Goal: Task Accomplishment & Management: Manage account settings

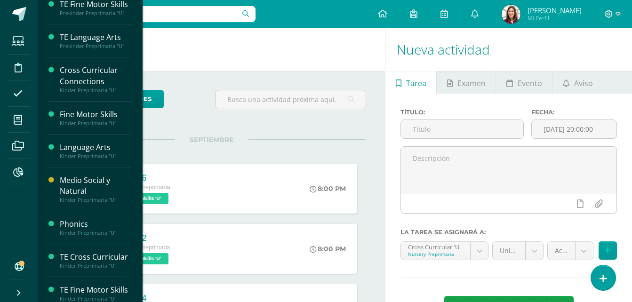
scroll to position [624, 0]
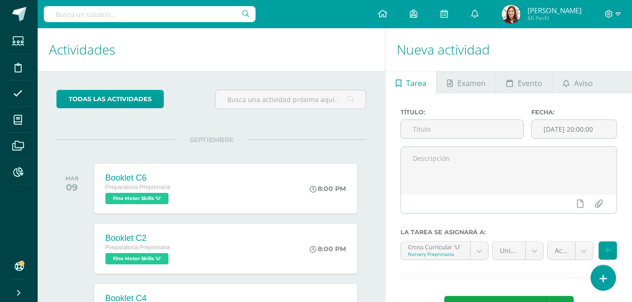
click at [305, 56] on h1 "Actividades" at bounding box center [211, 49] width 325 height 43
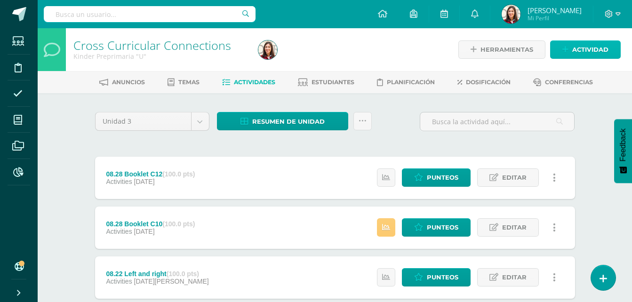
click at [596, 52] on span "Actividad" at bounding box center [590, 49] width 36 height 17
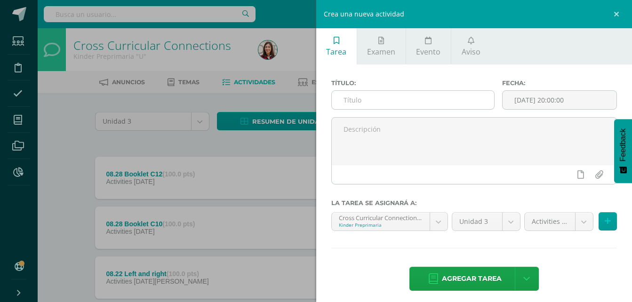
click at [458, 100] on input "text" at bounding box center [413, 100] width 163 height 18
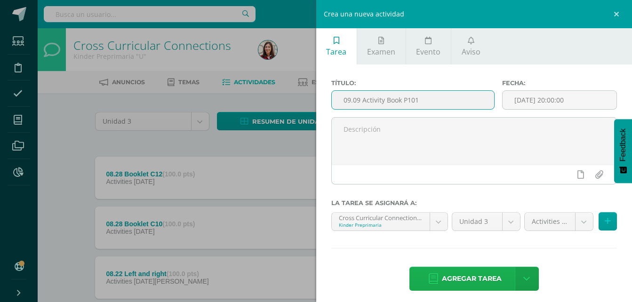
type input "09.09 Activity Book P101"
click at [477, 270] on span "Agregar tarea" at bounding box center [472, 278] width 60 height 23
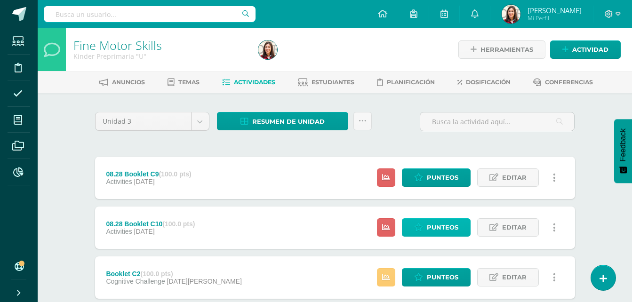
click at [429, 226] on span "Punteos" at bounding box center [443, 227] width 32 height 17
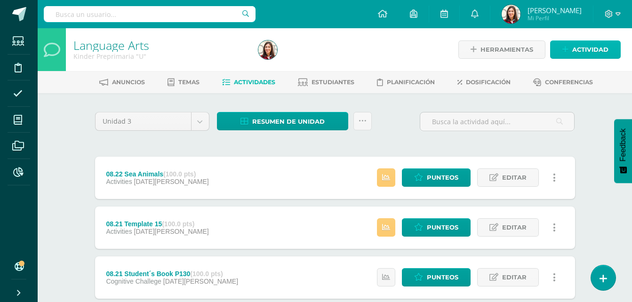
click at [592, 46] on span "Actividad" at bounding box center [590, 49] width 36 height 17
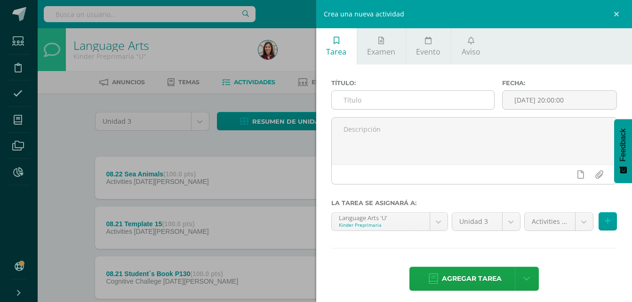
click at [467, 97] on input "text" at bounding box center [413, 100] width 163 height 18
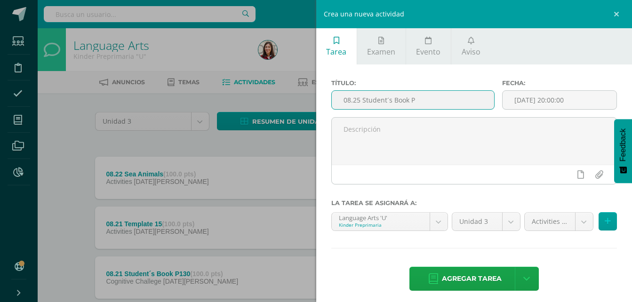
drag, startPoint x: 414, startPoint y: 96, endPoint x: 363, endPoint y: 98, distance: 51.3
click at [363, 98] on input "08.25 Student´s Book P" at bounding box center [413, 100] width 163 height 18
click at [415, 98] on input "08.25 Student´s Book P" at bounding box center [413, 100] width 163 height 18
type input "08.25 Student´s Book P132-133"
click at [477, 278] on span "Agregar tarea" at bounding box center [472, 278] width 60 height 23
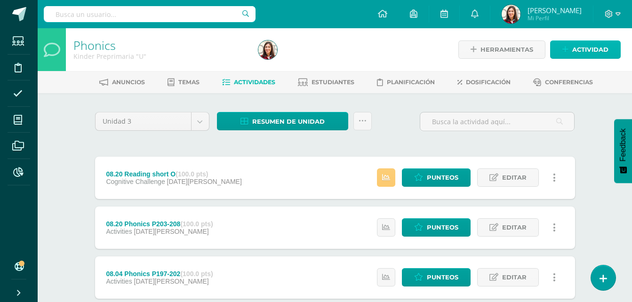
click at [575, 56] on span "Actividad" at bounding box center [590, 49] width 36 height 17
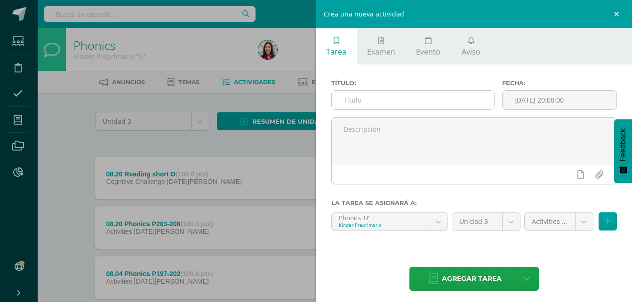
click at [461, 100] on input "text" at bounding box center [413, 100] width 163 height 18
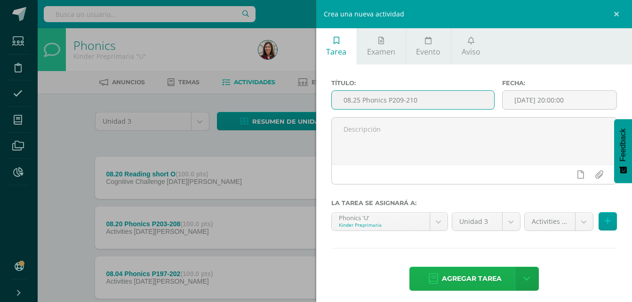
type input "08.25 Phonics P209-210"
click at [462, 272] on span "Agregar tarea" at bounding box center [472, 278] width 60 height 23
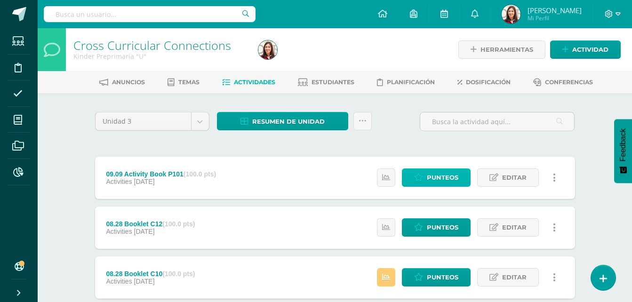
click at [433, 174] on span "Punteos" at bounding box center [443, 177] width 32 height 17
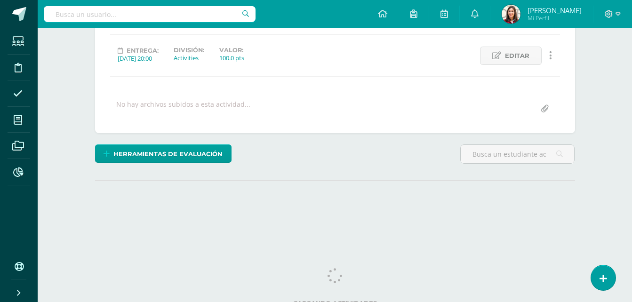
scroll to position [124, 0]
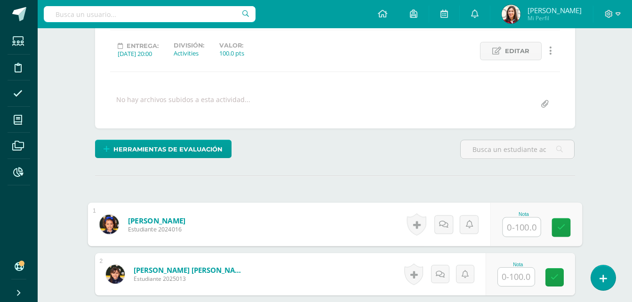
click at [516, 225] on input "text" at bounding box center [521, 227] width 38 height 19
type input "100"
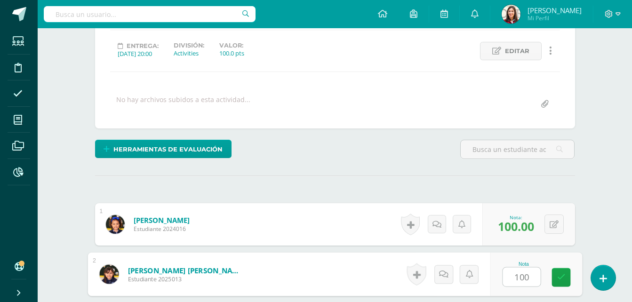
type input "100"
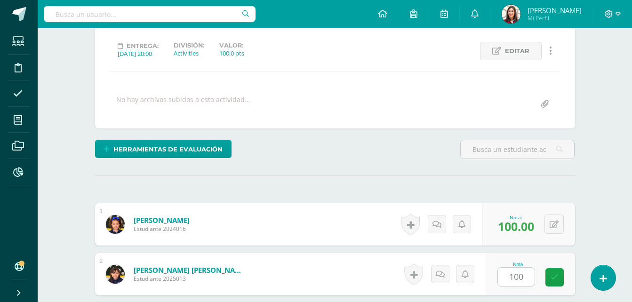
scroll to position [275, 0]
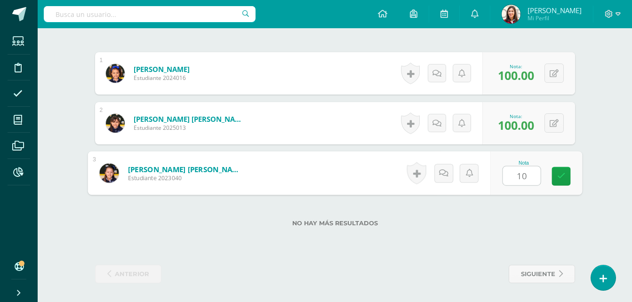
type input "1"
type input "8"
type input "90"
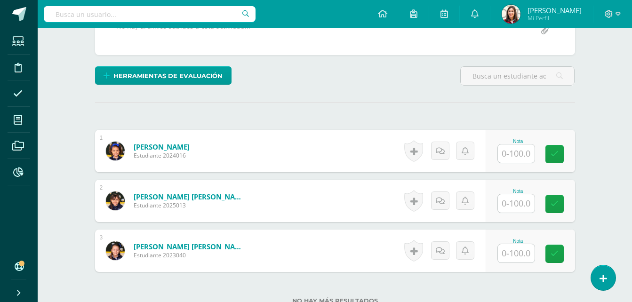
scroll to position [199, 0]
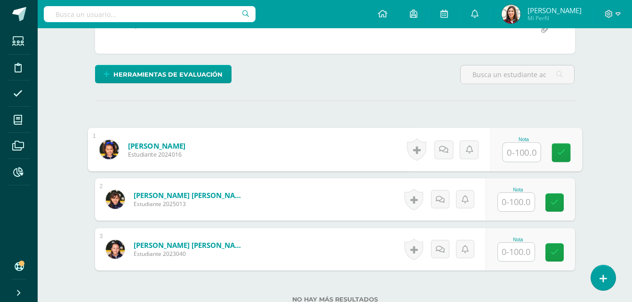
click at [513, 151] on input "text" at bounding box center [521, 152] width 38 height 19
type input "100"
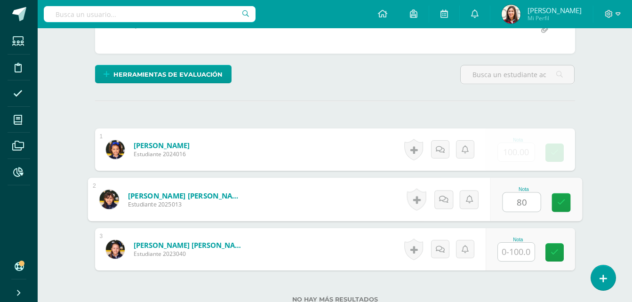
type input "80"
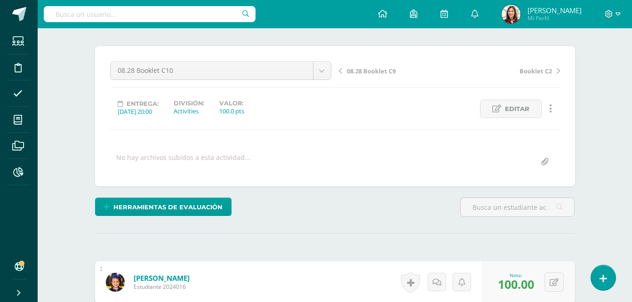
scroll to position [0, 0]
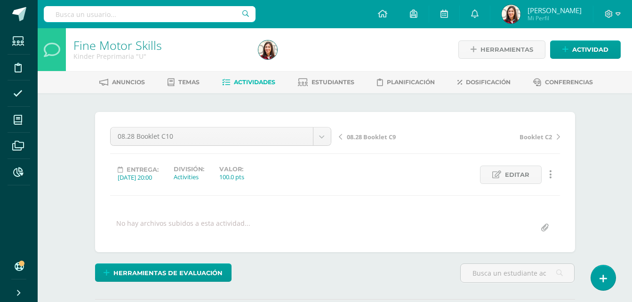
click at [249, 85] on span "Actividades" at bounding box center [254, 82] width 41 height 7
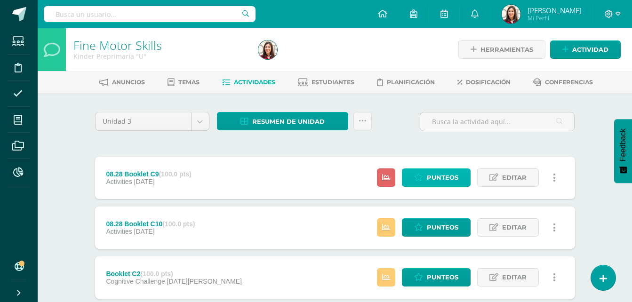
click at [439, 174] on span "Punteos" at bounding box center [443, 177] width 32 height 17
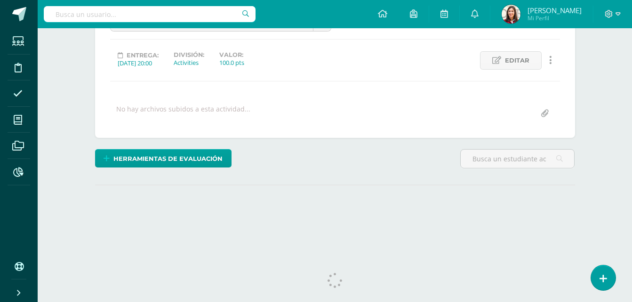
scroll to position [127, 0]
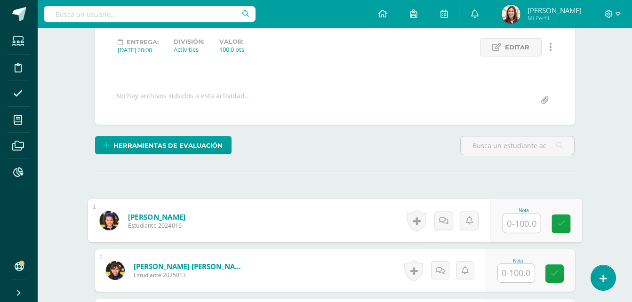
click at [523, 225] on input "text" at bounding box center [521, 223] width 38 height 19
type input "70"
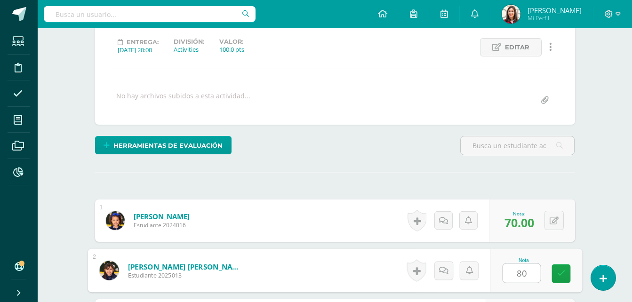
type input "80"
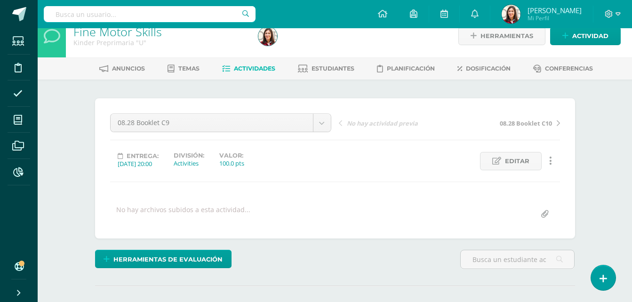
scroll to position [0, 0]
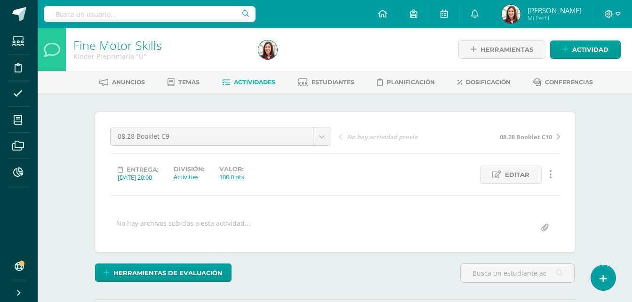
click at [250, 86] on link "Actividades" at bounding box center [248, 82] width 53 height 15
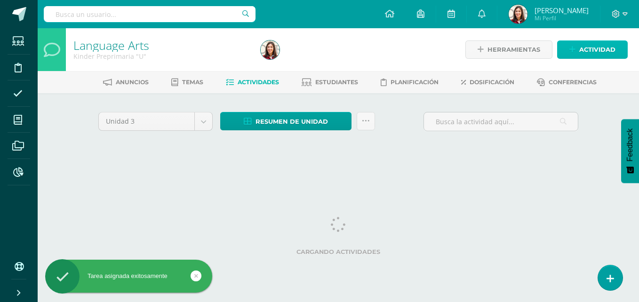
click at [572, 54] on link "Actividad" at bounding box center [592, 49] width 71 height 18
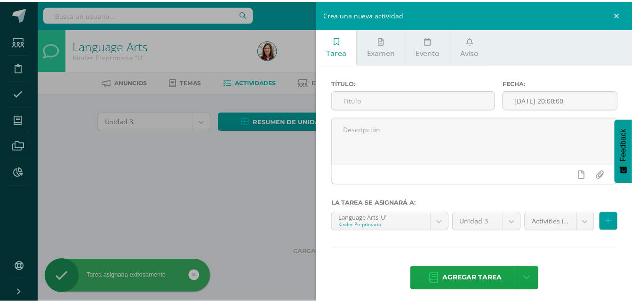
scroll to position [6, 0]
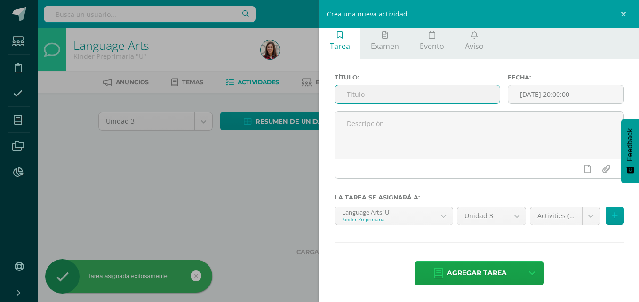
click at [402, 93] on input "text" at bounding box center [417, 94] width 165 height 18
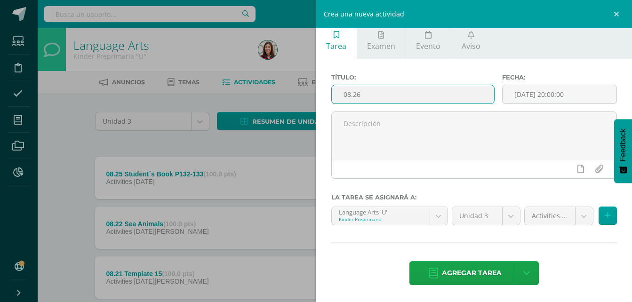
paste input "Student´s Book P"
type input "08.26 Student´s Book P134-136"
click at [464, 267] on span "Agregar tarea" at bounding box center [472, 273] width 60 height 23
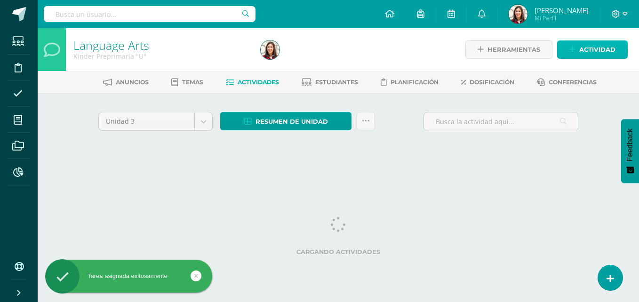
click at [612, 47] on span "Actividad" at bounding box center [597, 49] width 36 height 17
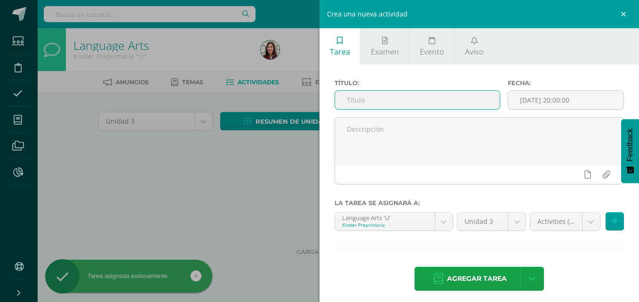
click at [480, 97] on input "text" at bounding box center [417, 100] width 165 height 18
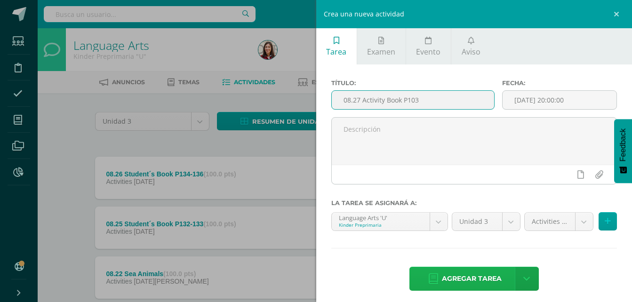
type input "08.27 Activity Book P103"
click at [491, 276] on span "Agregar tarea" at bounding box center [472, 278] width 60 height 23
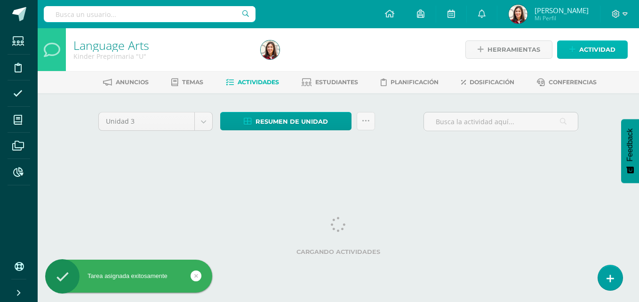
click at [578, 49] on link "Actividad" at bounding box center [592, 49] width 71 height 18
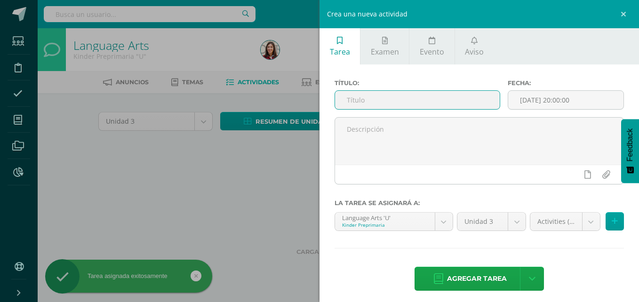
click at [448, 102] on input "text" at bounding box center [417, 100] width 165 height 18
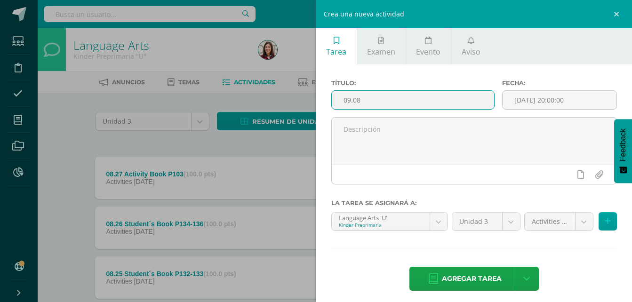
paste input "Student´s Book P"
type input "09.08 Student´s Book P131"
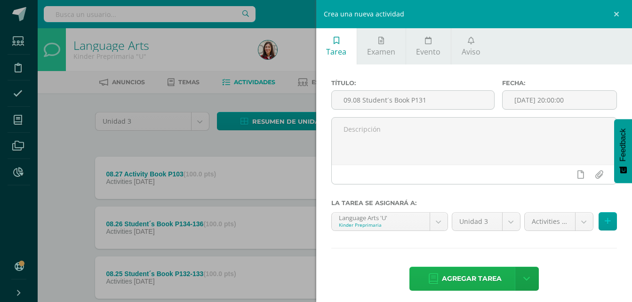
drag, startPoint x: 460, startPoint y: 274, endPoint x: 442, endPoint y: 278, distance: 18.7
click at [442, 278] on span "Agregar tarea" at bounding box center [472, 278] width 60 height 23
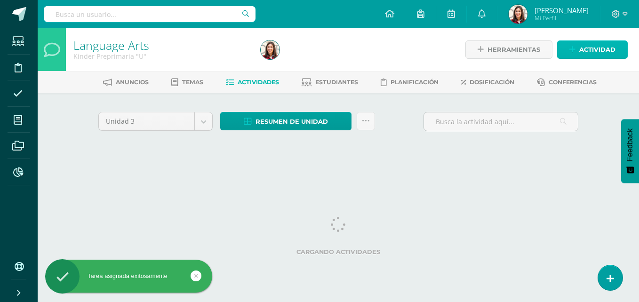
click at [586, 44] on span "Actividad" at bounding box center [597, 49] width 36 height 17
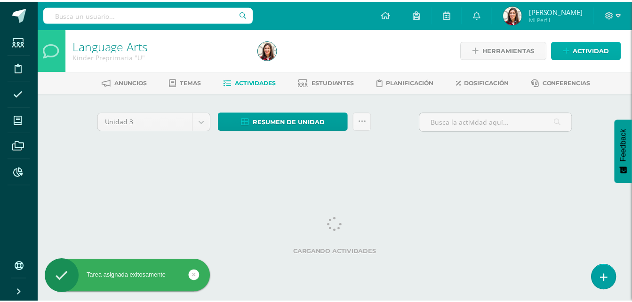
scroll to position [6, 0]
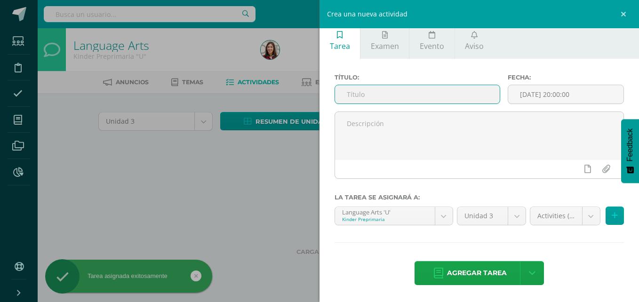
click at [443, 97] on input "text" at bounding box center [417, 94] width 165 height 18
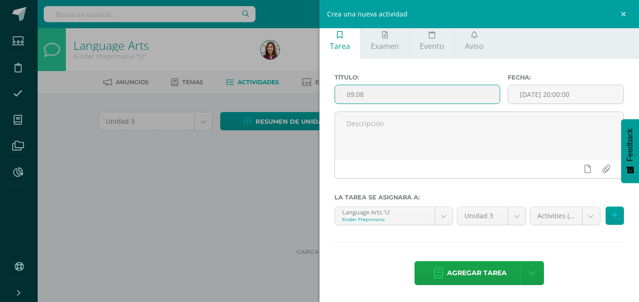
paste input "Student´s Book P"
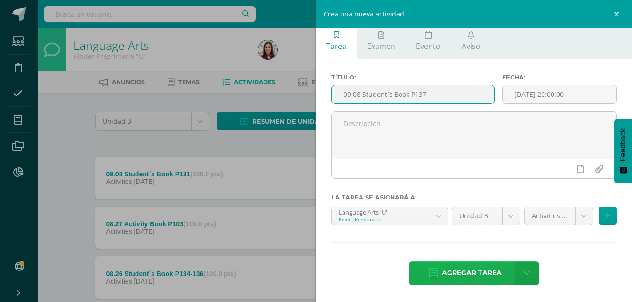
type input "09.08 Student´s Book P137"
click at [474, 271] on span "Agregar tarea" at bounding box center [472, 273] width 60 height 23
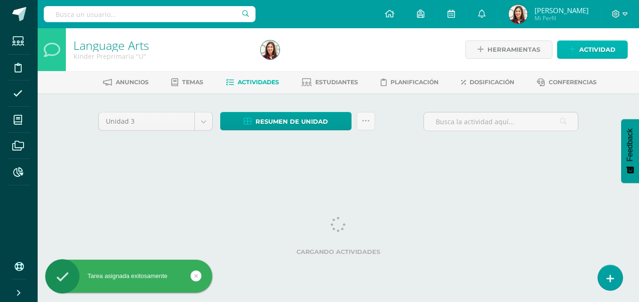
click at [593, 53] on span "Actividad" at bounding box center [597, 49] width 36 height 17
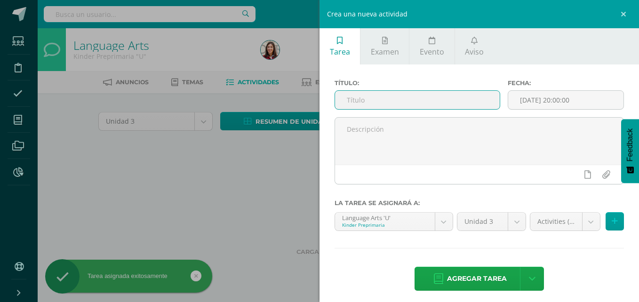
click at [473, 102] on input "text" at bounding box center [417, 100] width 165 height 18
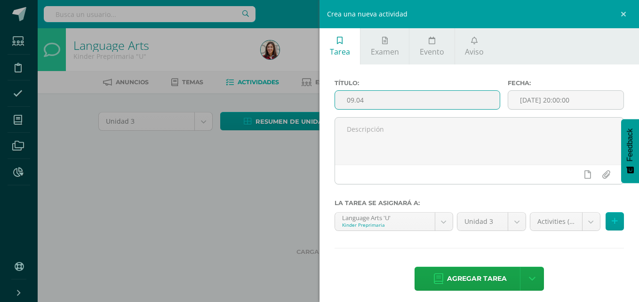
paste input "Student´s Book P"
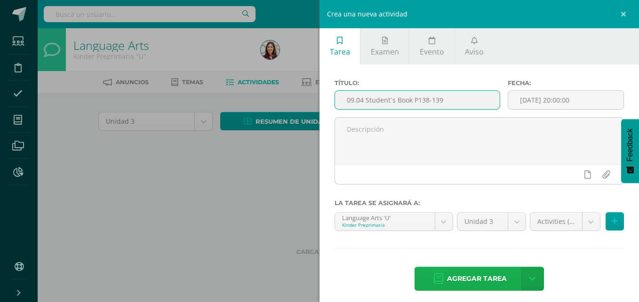
type input "09.04 Student´s Book P138-139"
click at [468, 275] on span "Agregar tarea" at bounding box center [477, 278] width 60 height 23
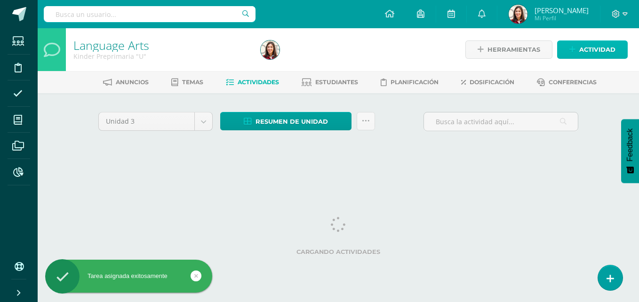
click at [591, 48] on span "Actividad" at bounding box center [597, 49] width 36 height 17
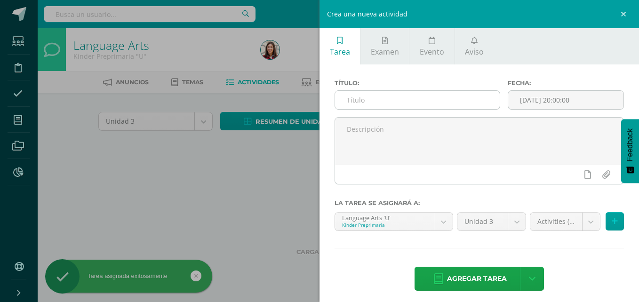
click at [460, 104] on input "text" at bounding box center [417, 100] width 165 height 18
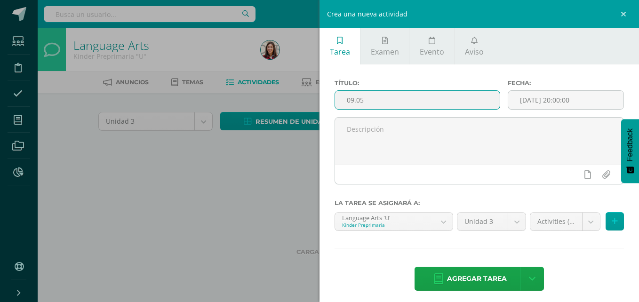
paste input "Student´s Book P"
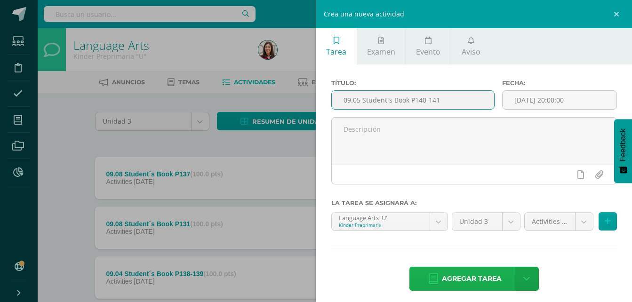
type input "09.05 Student´s Book P140-141"
click at [469, 271] on span "Agregar tarea" at bounding box center [472, 278] width 60 height 23
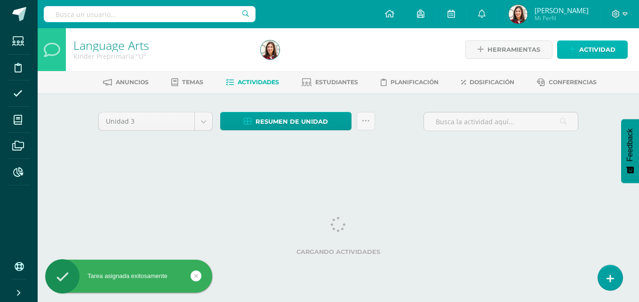
click at [577, 46] on link "Actividad" at bounding box center [592, 49] width 71 height 18
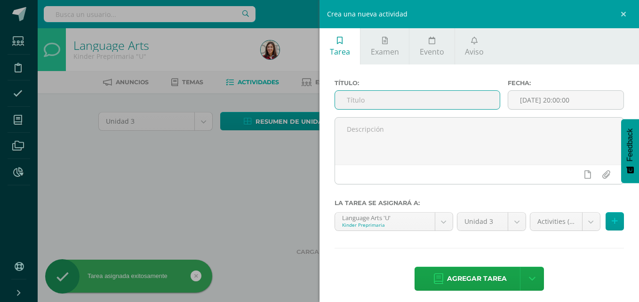
click at [459, 95] on input "text" at bounding box center [417, 100] width 165 height 18
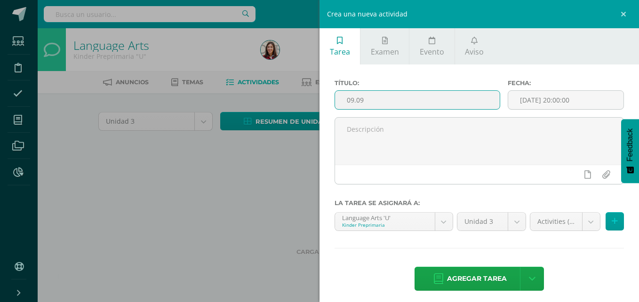
paste input "Student´s Book P"
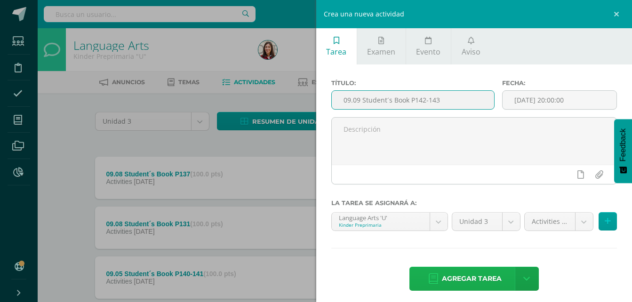
type input "09.09 Student´s Book P142-143"
click at [464, 279] on span "Agregar tarea" at bounding box center [472, 278] width 60 height 23
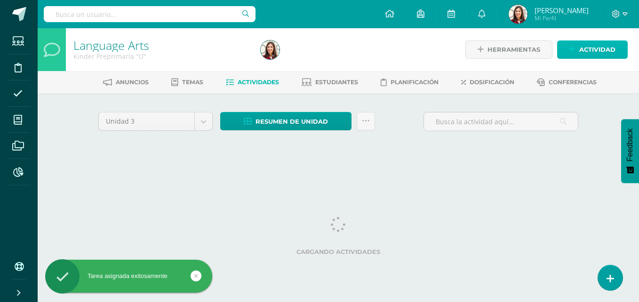
click at [594, 50] on span "Actividad" at bounding box center [597, 49] width 36 height 17
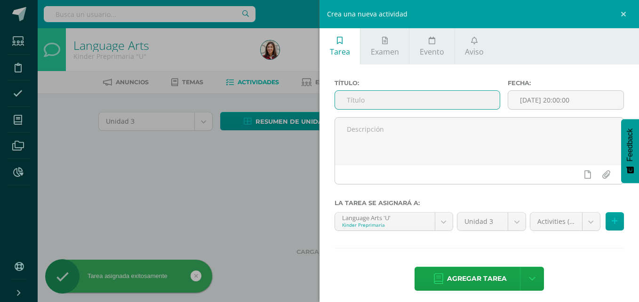
click at [448, 95] on input "text" at bounding box center [417, 100] width 165 height 18
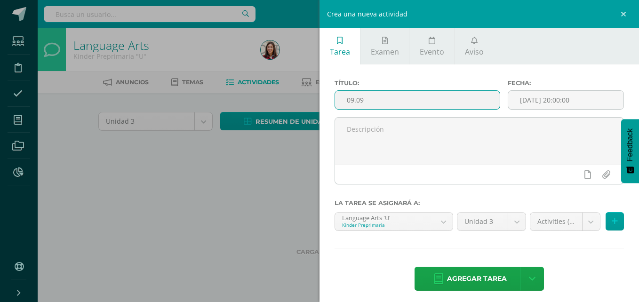
paste input "Student´s Book P"
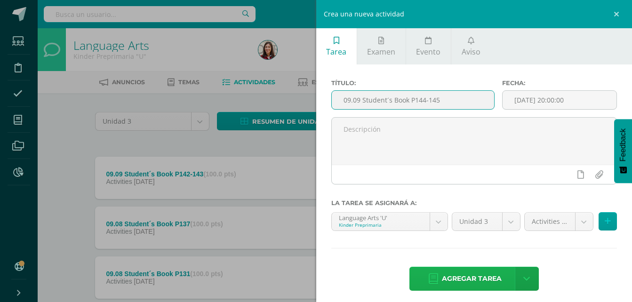
type input "09.09 Student´s Book P144-145"
click at [463, 280] on span "Agregar tarea" at bounding box center [472, 278] width 60 height 23
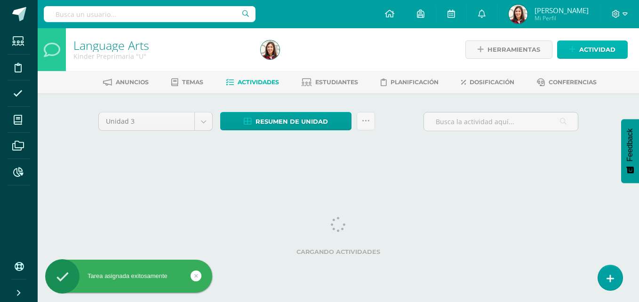
click at [585, 53] on span "Actividad" at bounding box center [597, 49] width 36 height 17
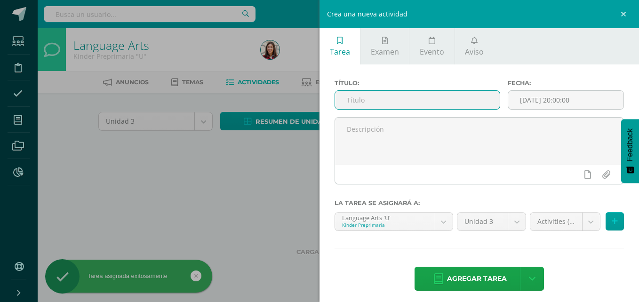
click at [466, 105] on input "text" at bounding box center [417, 100] width 165 height 18
paste input "Student´s Book P"
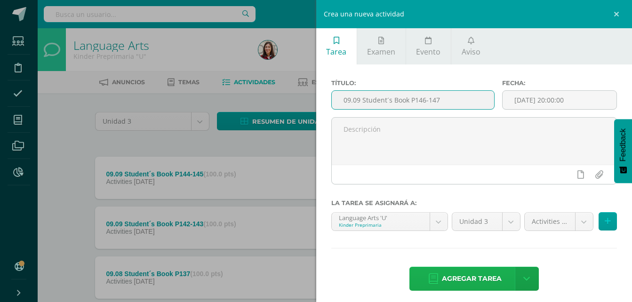
type input "09.09 Student´s Book P146-147"
click at [465, 277] on span "Agregar tarea" at bounding box center [472, 278] width 60 height 23
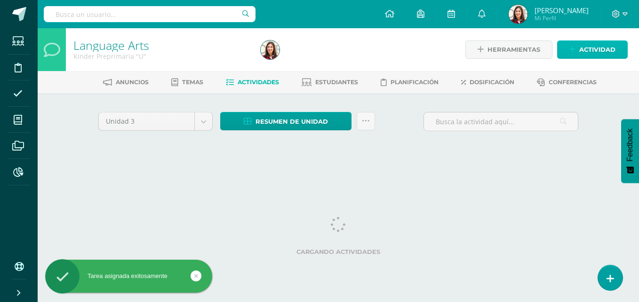
click at [603, 49] on span "Actividad" at bounding box center [597, 49] width 36 height 17
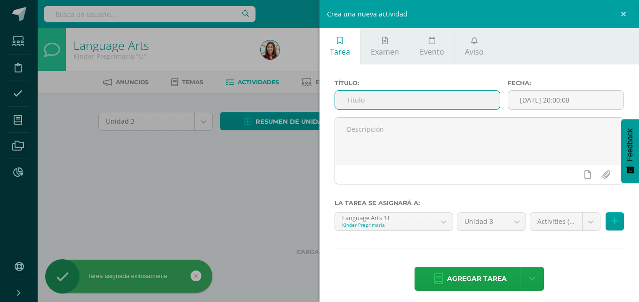
click at [479, 102] on input "text" at bounding box center [417, 100] width 165 height 18
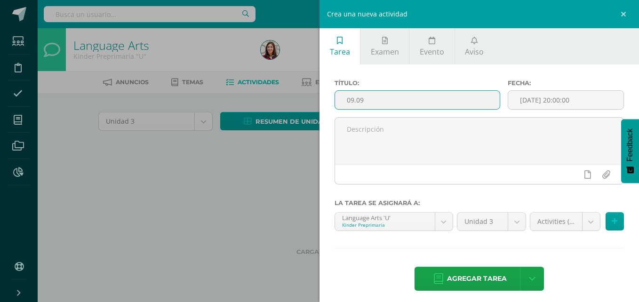
paste input "Student´s Book P"
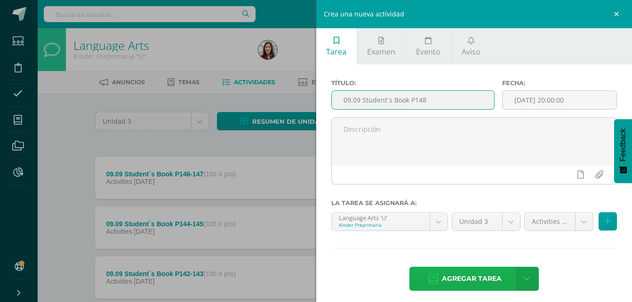
type input "09.09 Student´s Book P148"
click at [471, 284] on span "Agregar tarea" at bounding box center [472, 278] width 60 height 23
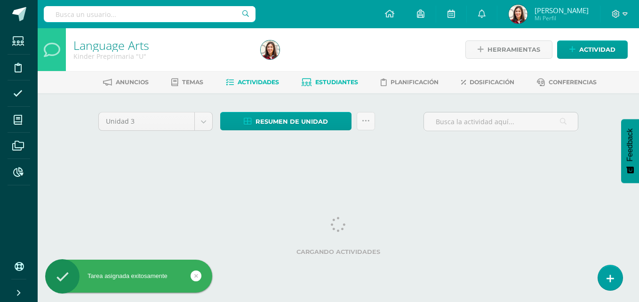
click at [348, 78] on link "Estudiantes" at bounding box center [330, 82] width 56 height 15
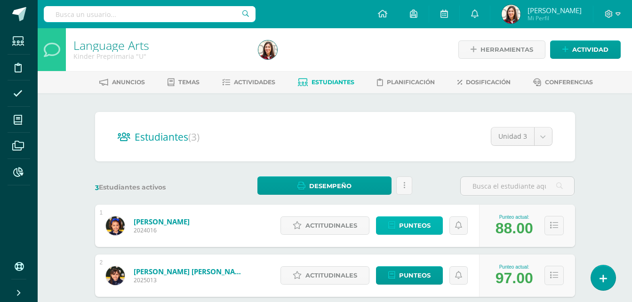
click at [413, 224] on span "Punteos" at bounding box center [415, 225] width 32 height 17
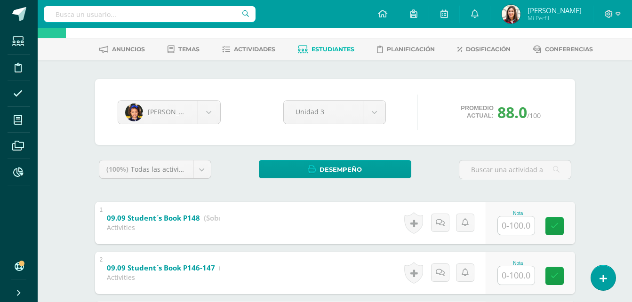
scroll to position [36, 0]
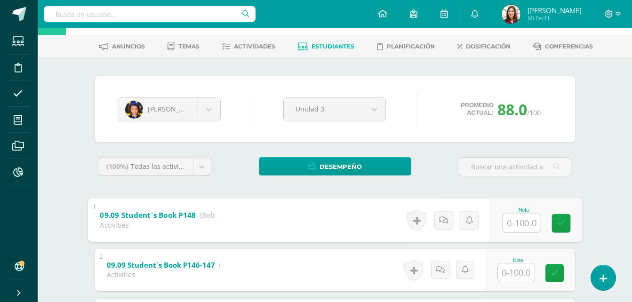
click at [520, 225] on input "text" at bounding box center [521, 222] width 38 height 19
type input "100"
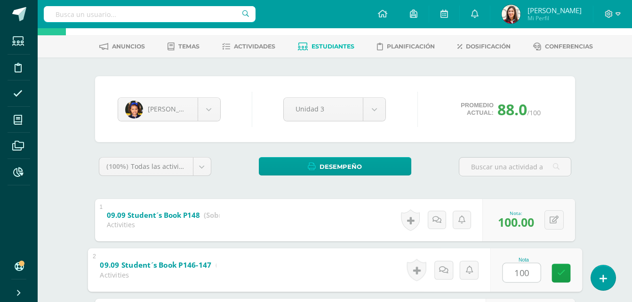
type input "100"
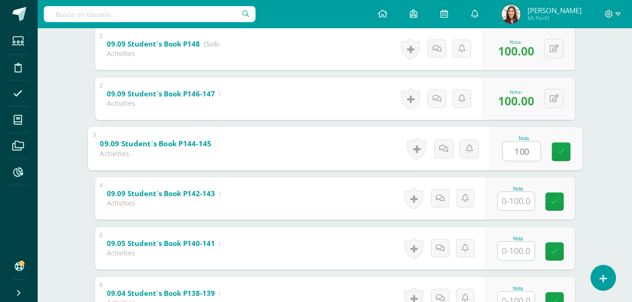
type input "100"
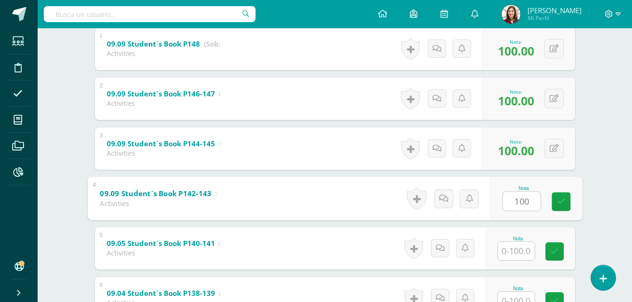
type input "100"
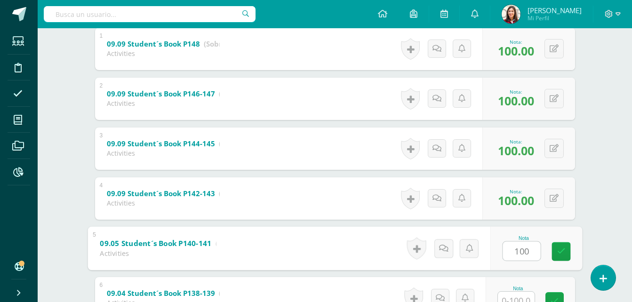
type input "100"
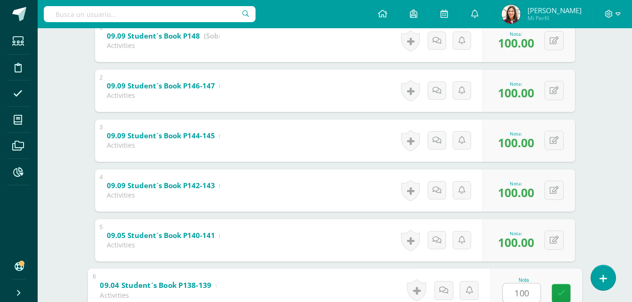
type input "100"
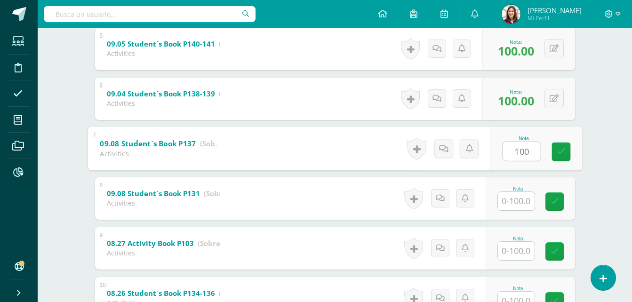
type input "100"
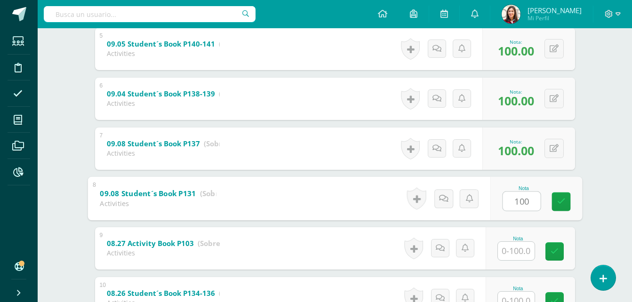
type input "100"
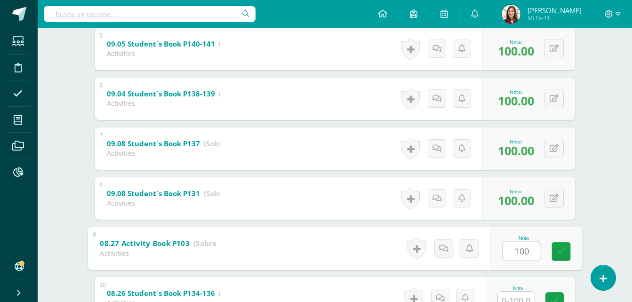
type input "100"
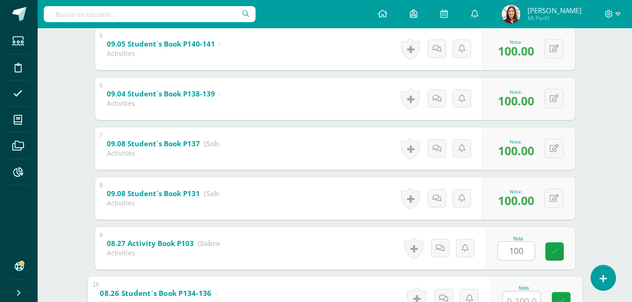
scroll to position [414, 0]
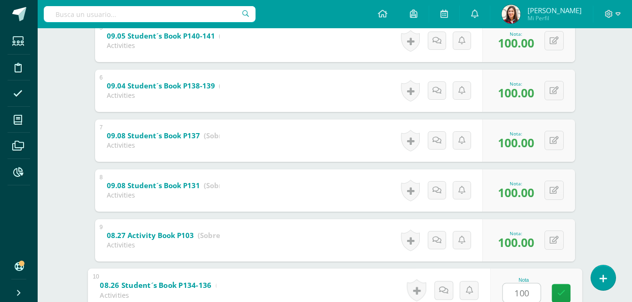
type input "100"
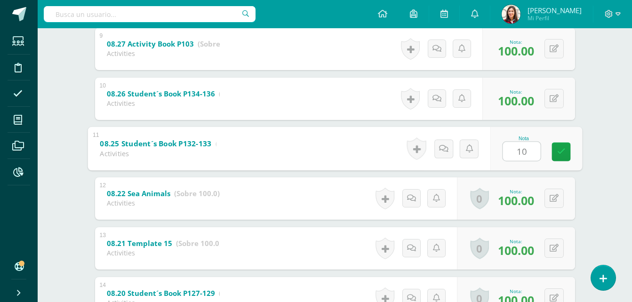
type input "100"
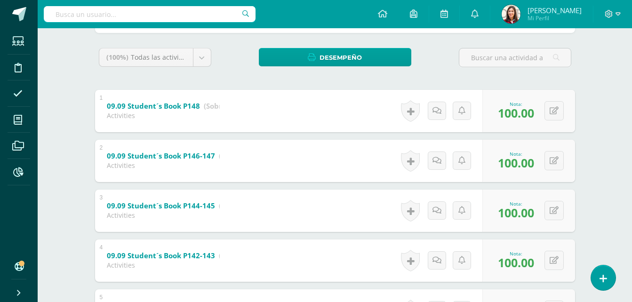
scroll to position [0, 0]
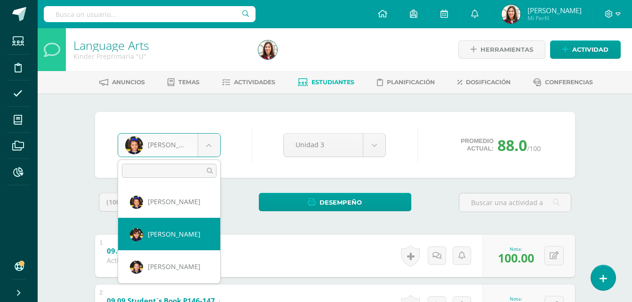
select select "601"
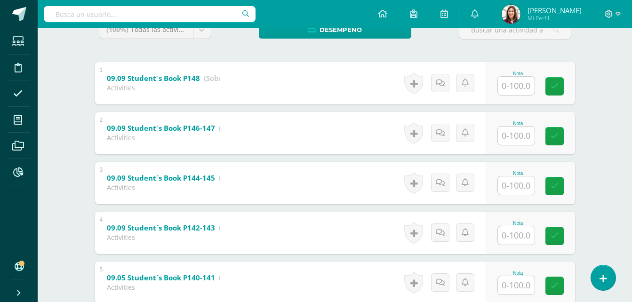
scroll to position [175, 0]
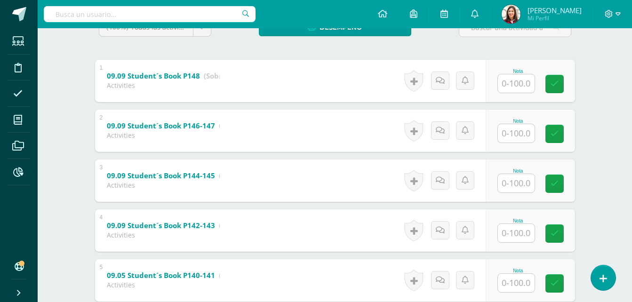
click at [521, 87] on input "text" at bounding box center [516, 83] width 37 height 18
type input "100"
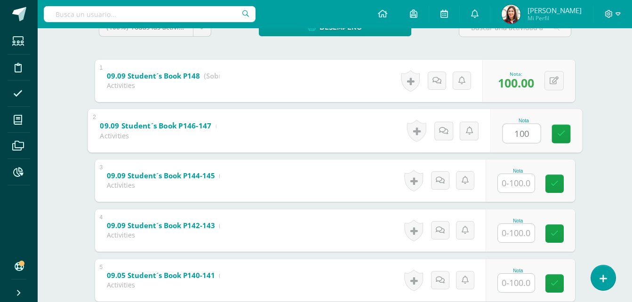
type input "100"
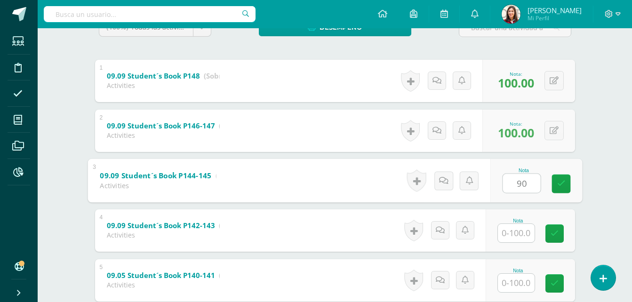
type input "90"
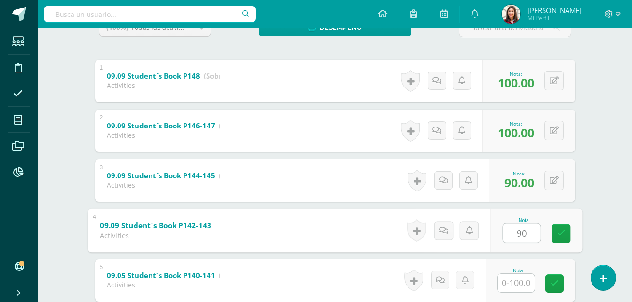
type input "90"
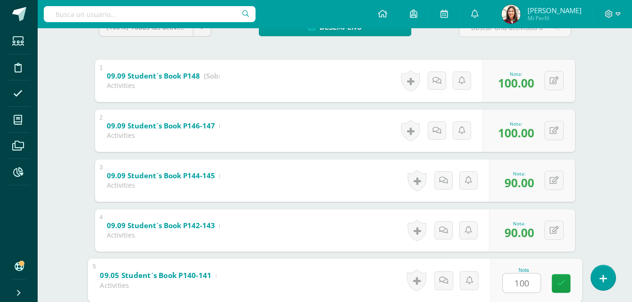
type input "100"
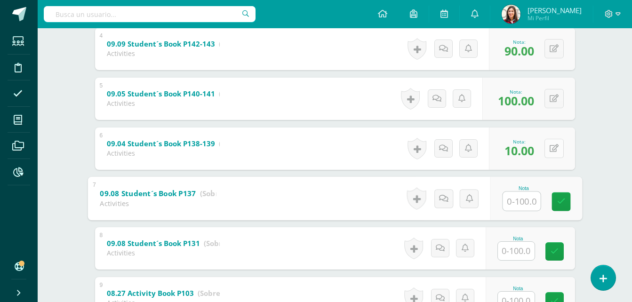
click at [560, 145] on button at bounding box center [553, 148] width 19 height 19
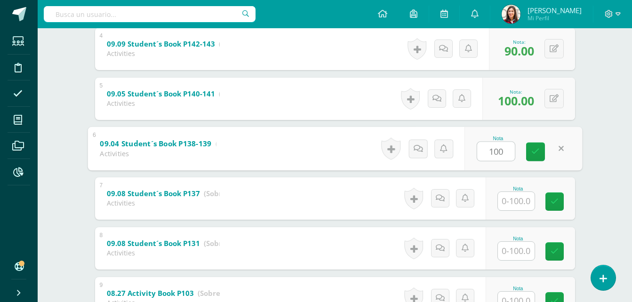
type input "100"
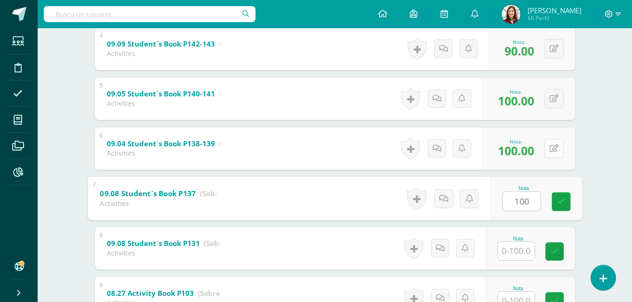
type input "100"
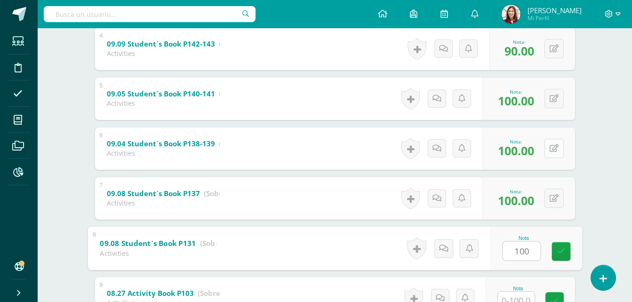
type input "100"
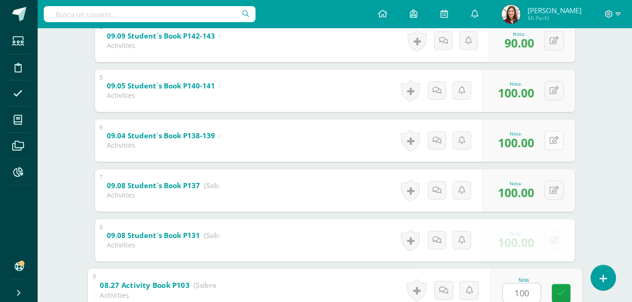
type input "100"
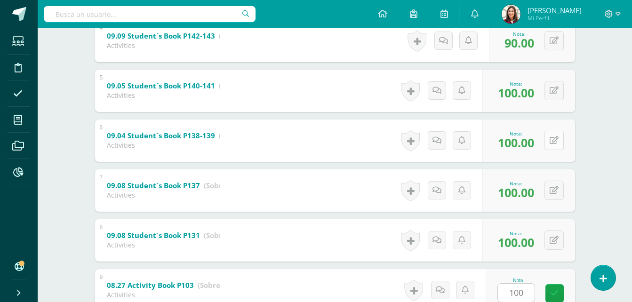
scroll to position [556, 0]
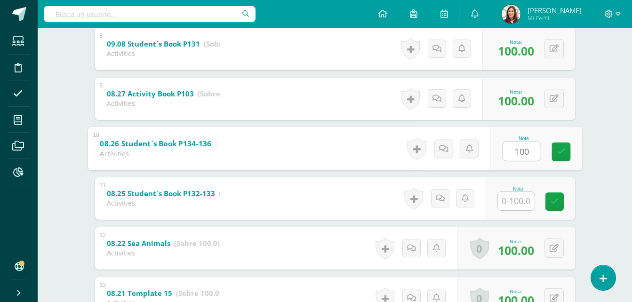
type input "100"
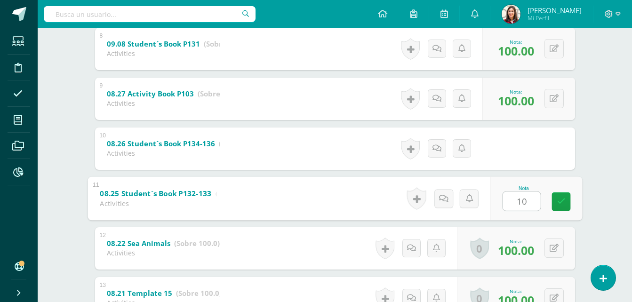
type input "100"
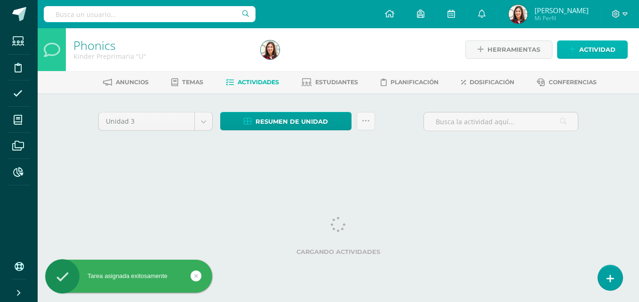
click at [589, 51] on span "Actividad" at bounding box center [597, 49] width 36 height 17
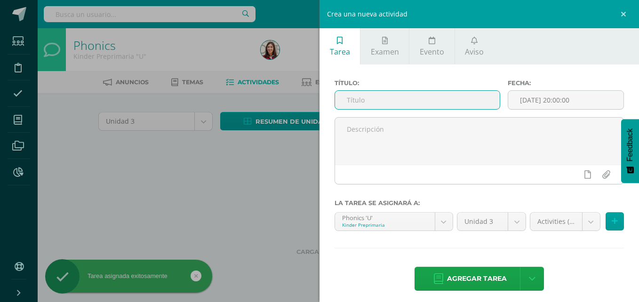
click at [458, 106] on input "text" at bounding box center [417, 100] width 165 height 18
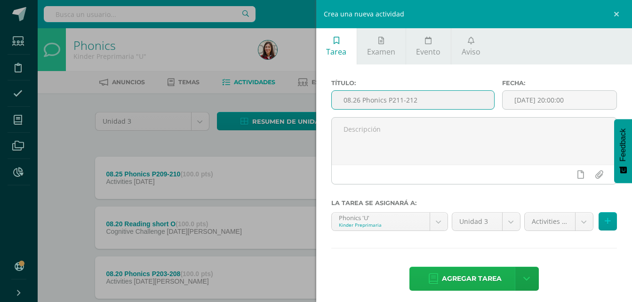
type input "08.26 Phonics P211-212"
click at [472, 286] on span "Agregar tarea" at bounding box center [472, 278] width 60 height 23
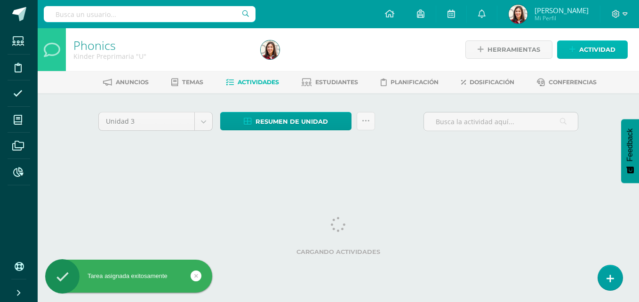
click at [593, 46] on span "Actividad" at bounding box center [597, 49] width 36 height 17
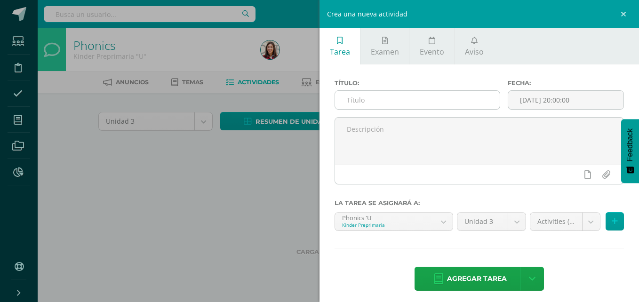
click at [428, 106] on input "text" at bounding box center [417, 100] width 165 height 18
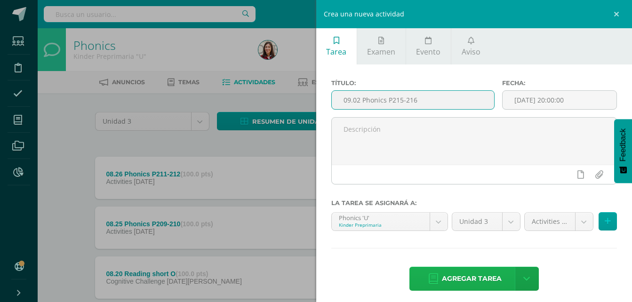
type input "09.02 Phonics P215-216"
click at [445, 275] on span "Agregar tarea" at bounding box center [472, 278] width 60 height 23
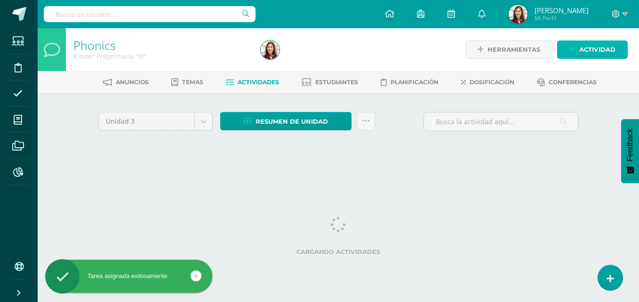
click at [585, 56] on span "Actividad" at bounding box center [597, 49] width 36 height 17
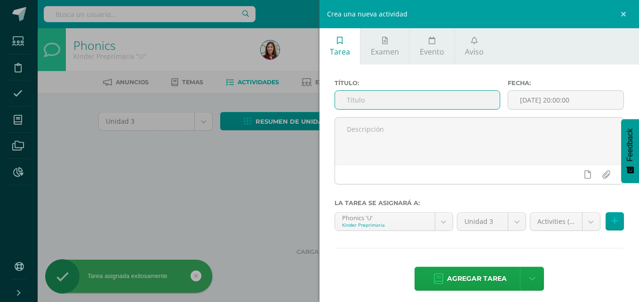
click at [440, 104] on input "text" at bounding box center [417, 100] width 165 height 18
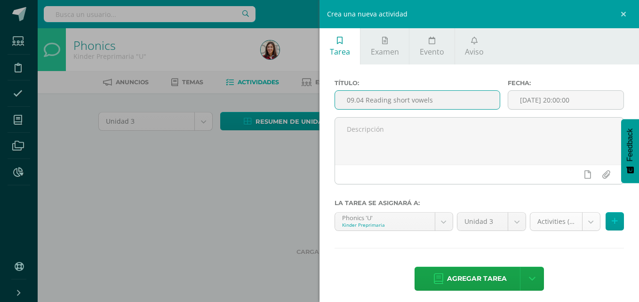
type input "09.04 Reading short vowels"
click at [583, 175] on body "Tarea asignada exitosamente Estudiantes Disciplina Asistencia Mis cursos Archiv…" at bounding box center [319, 87] width 639 height 175
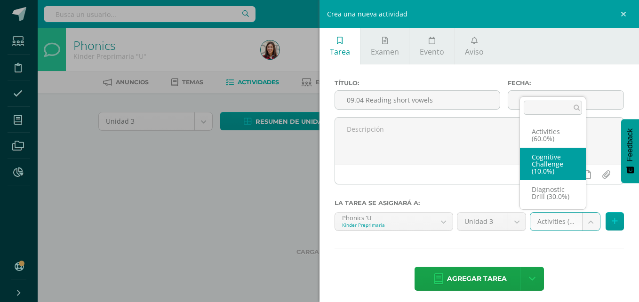
select select "204327"
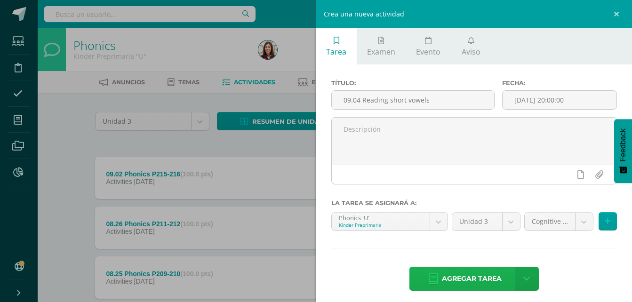
click at [491, 270] on span "Agregar tarea" at bounding box center [472, 278] width 60 height 23
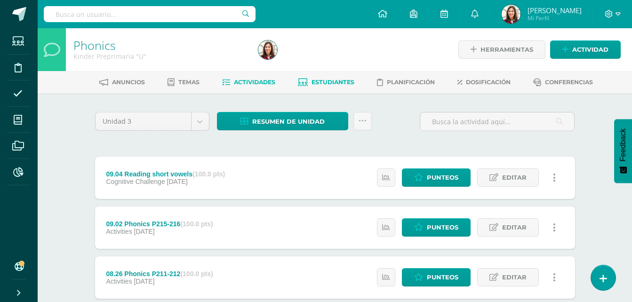
click at [327, 84] on span "Estudiantes" at bounding box center [332, 82] width 43 height 7
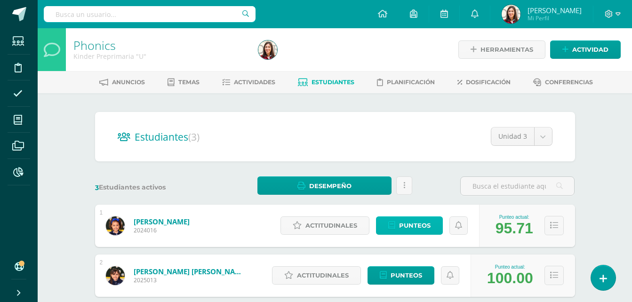
click at [418, 225] on span "Punteos" at bounding box center [415, 225] width 32 height 17
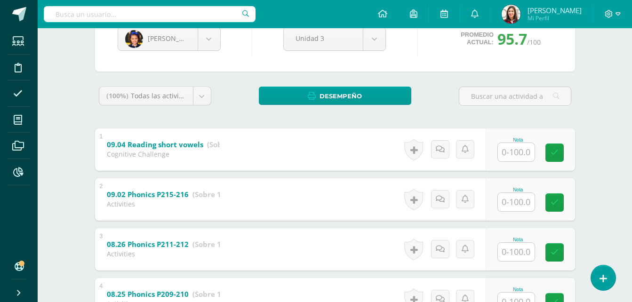
scroll to position [111, 0]
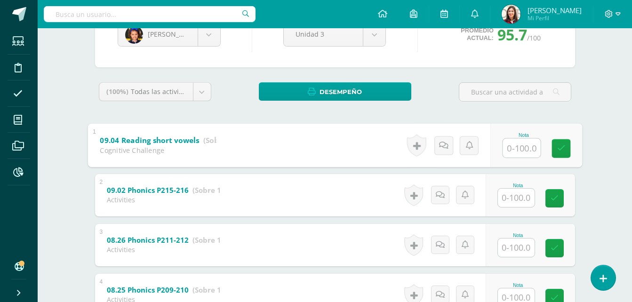
click at [519, 149] on input "text" at bounding box center [521, 147] width 38 height 19
type input "90"
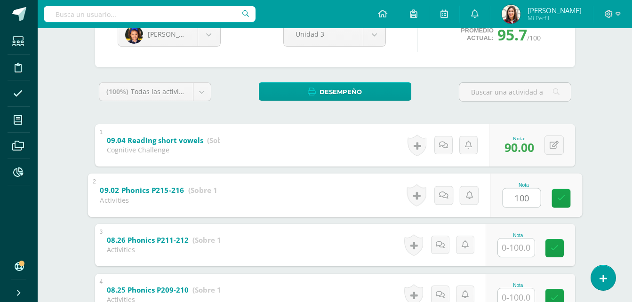
type input "100"
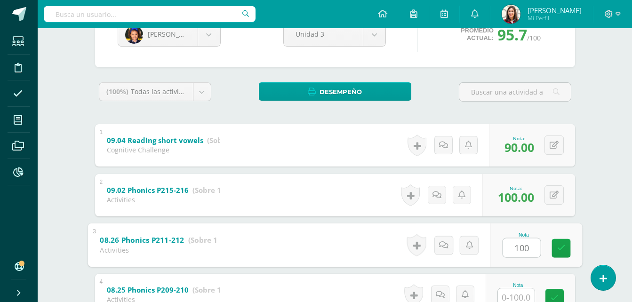
type input "100"
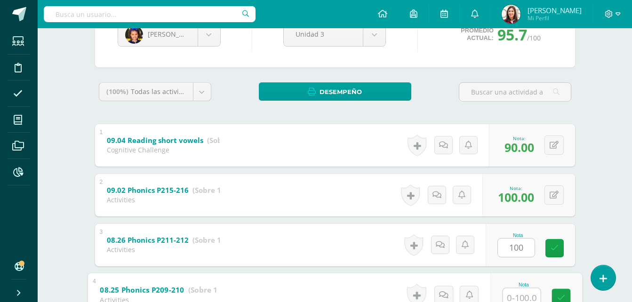
scroll to position [115, 0]
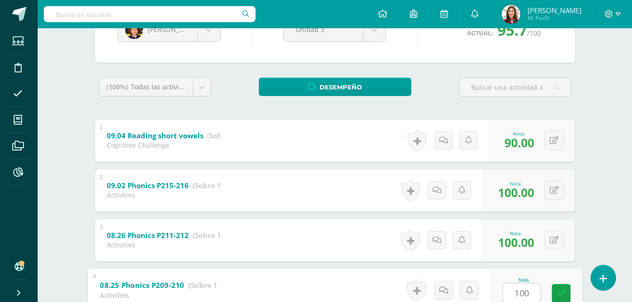
type input "1001"
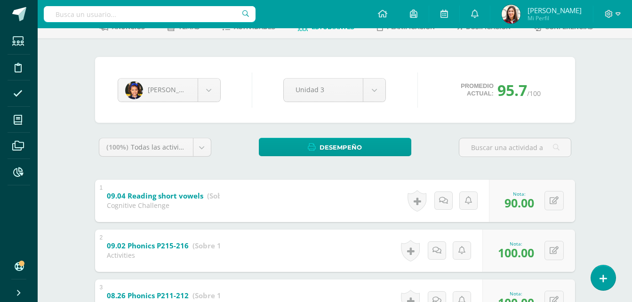
scroll to position [39, 0]
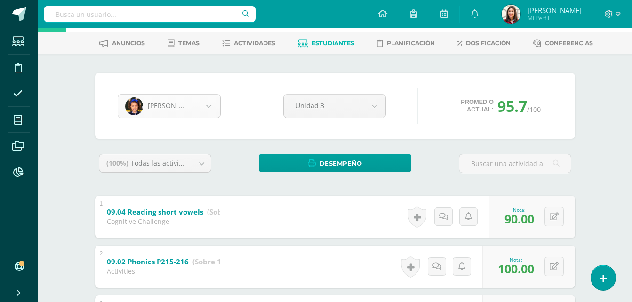
click at [211, 103] on body "Estudiantes Disciplina Asistencia Mis cursos Archivos Reportes Soporte Ayuda Re…" at bounding box center [316, 280] width 632 height 639
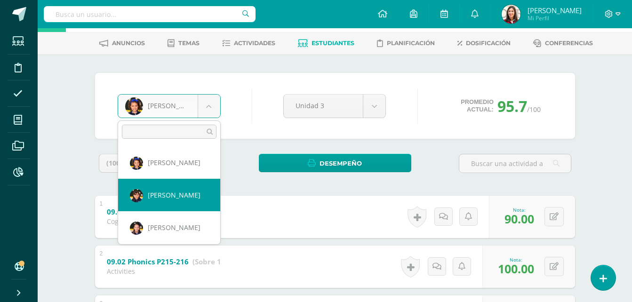
select select "601"
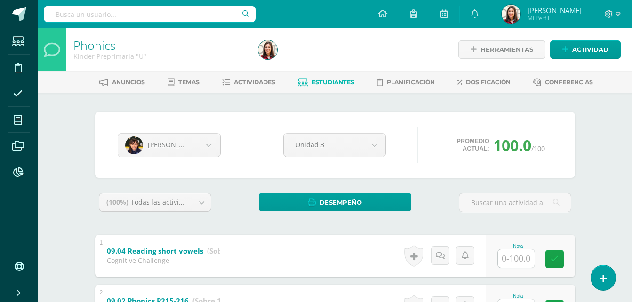
click at [510, 254] on input "text" at bounding box center [516, 258] width 37 height 18
type input "100"
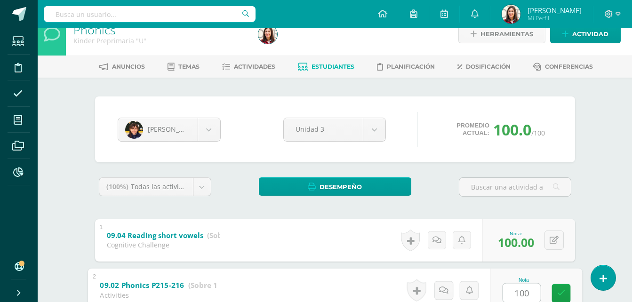
type input "100"
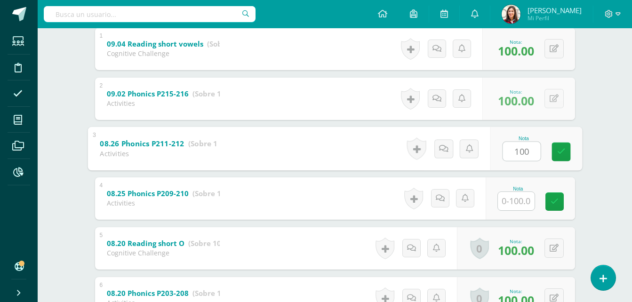
type input "100"
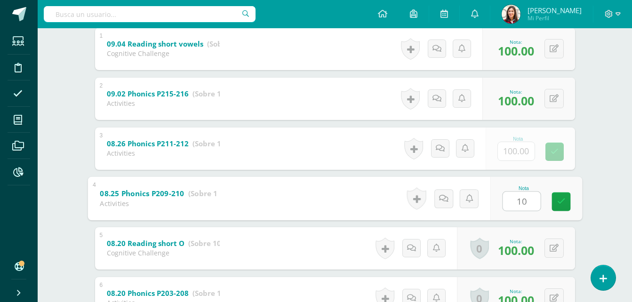
type input "100"
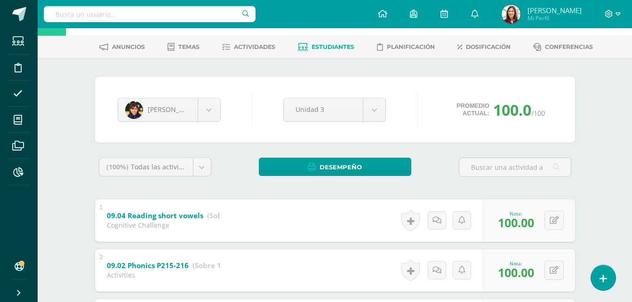
scroll to position [0, 0]
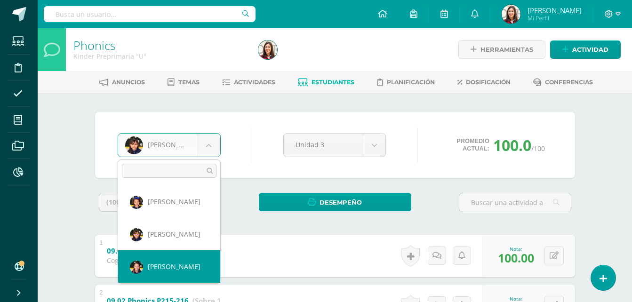
select select "568"
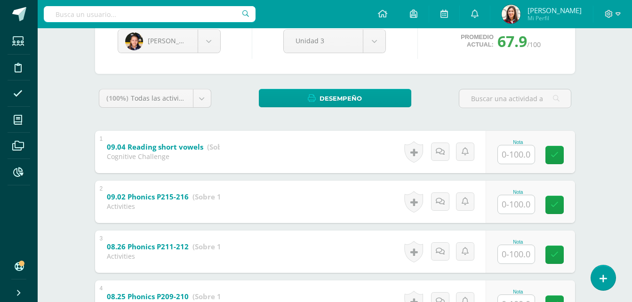
scroll to position [108, 0]
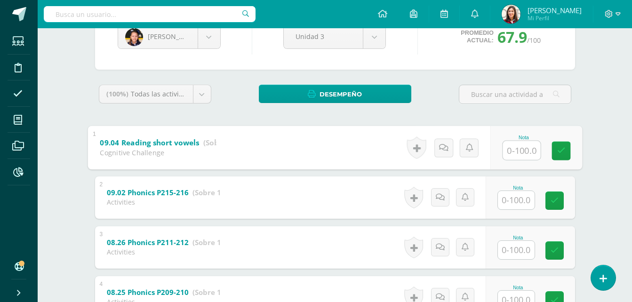
click at [511, 154] on input "text" at bounding box center [521, 150] width 38 height 19
type input "0.5"
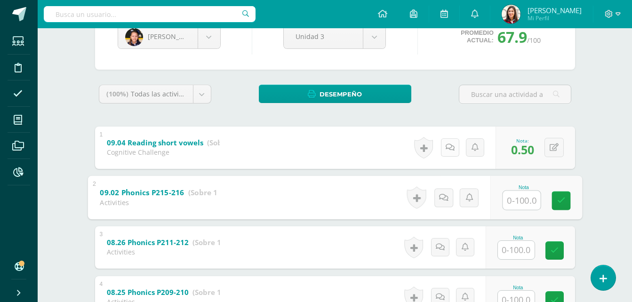
click at [448, 149] on link at bounding box center [450, 147] width 18 height 18
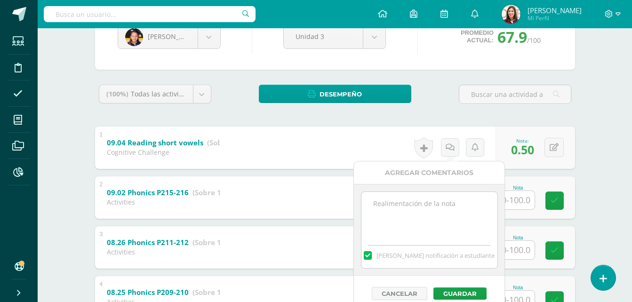
click at [415, 212] on textarea at bounding box center [429, 215] width 136 height 47
click at [380, 205] on textarea "25 words were presented" at bounding box center [429, 215] width 136 height 47
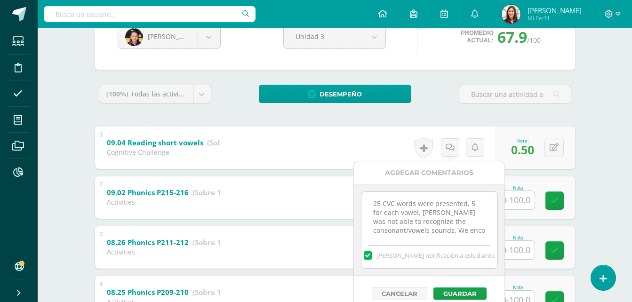
scroll to position [5, 0]
type textarea "25 CVC words were presented, 5 for each vowel, Sara was not able to recognize t…"
click at [463, 290] on button "Guardar" at bounding box center [459, 293] width 53 height 12
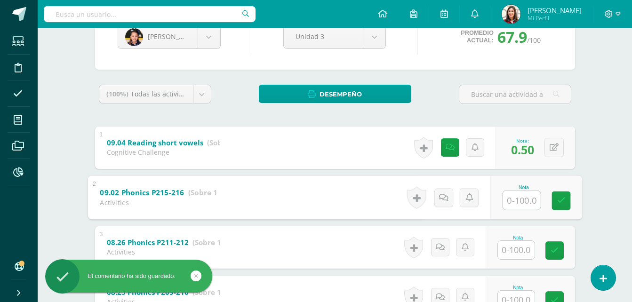
click at [522, 202] on input "text" at bounding box center [521, 200] width 38 height 19
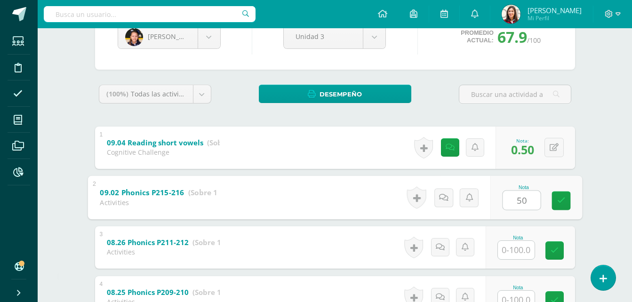
type input "50"
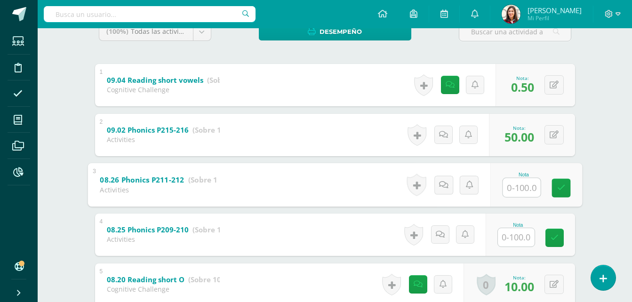
scroll to position [169, 0]
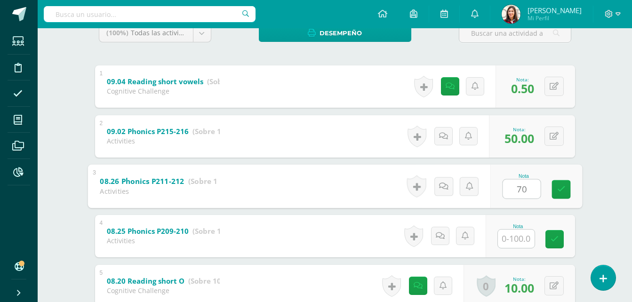
type input "70"
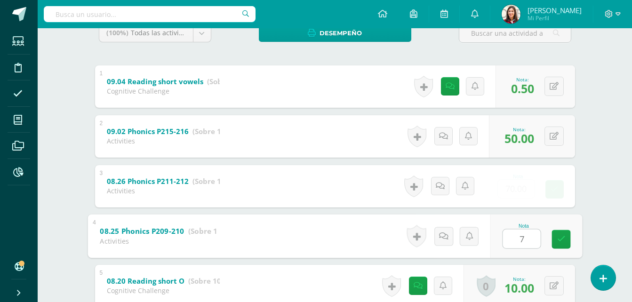
type input "70"
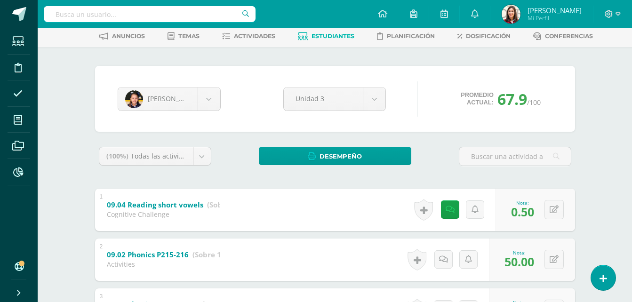
scroll to position [0, 0]
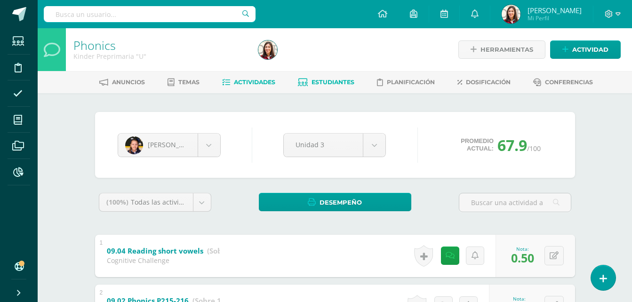
click at [240, 83] on span "Actividades" at bounding box center [254, 82] width 41 height 7
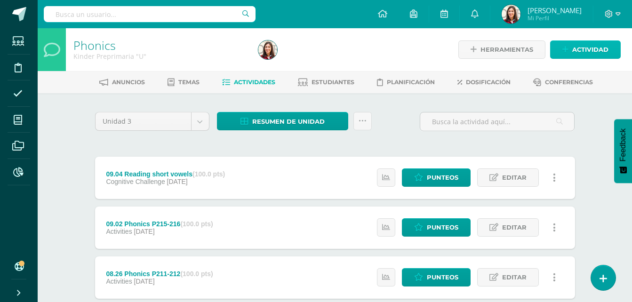
click at [589, 50] on span "Actividad" at bounding box center [590, 49] width 36 height 17
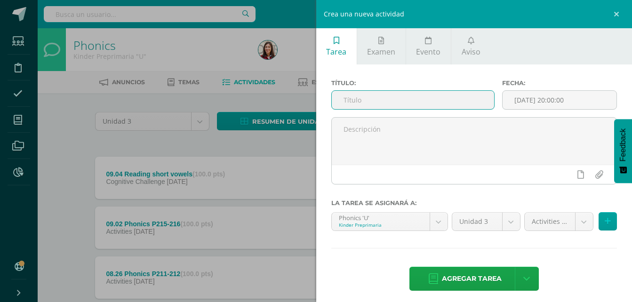
click at [407, 102] on input "text" at bounding box center [413, 100] width 163 height 18
type input "09.02 Phonics P213-214"
click at [459, 279] on span "Agregar tarea" at bounding box center [472, 278] width 60 height 23
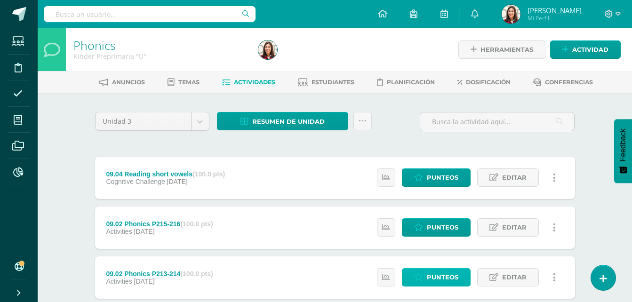
click at [429, 275] on span "Punteos" at bounding box center [443, 277] width 32 height 17
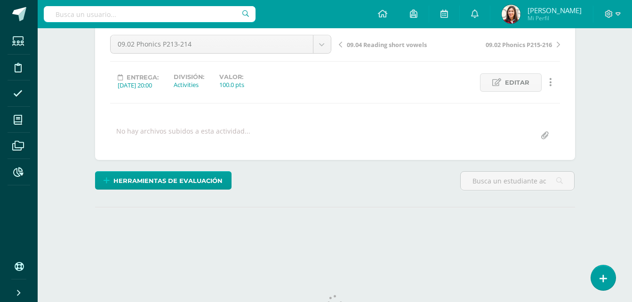
scroll to position [127, 0]
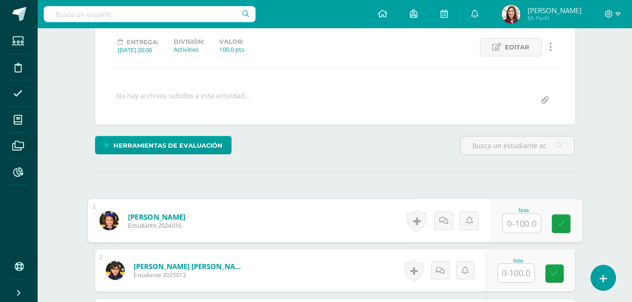
click at [517, 226] on input "text" at bounding box center [521, 223] width 38 height 19
type input "100"
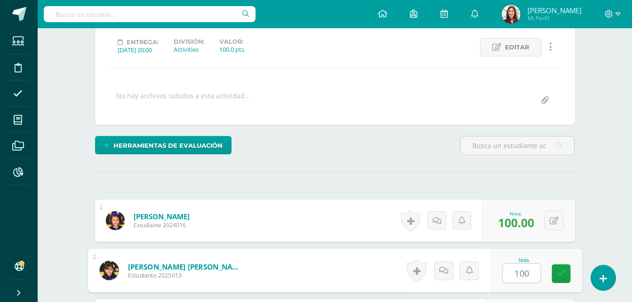
type input "100"
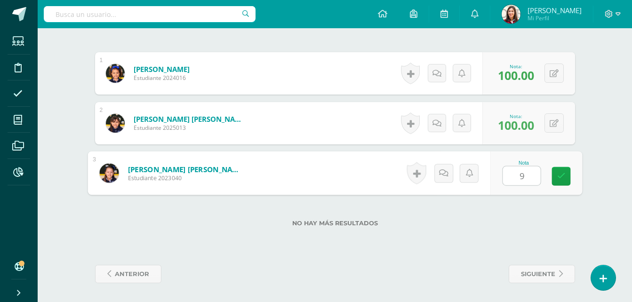
type input "90"
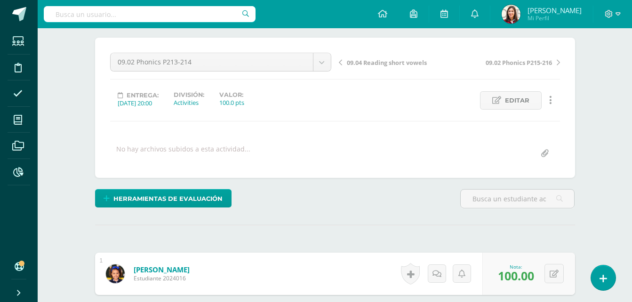
scroll to position [0, 0]
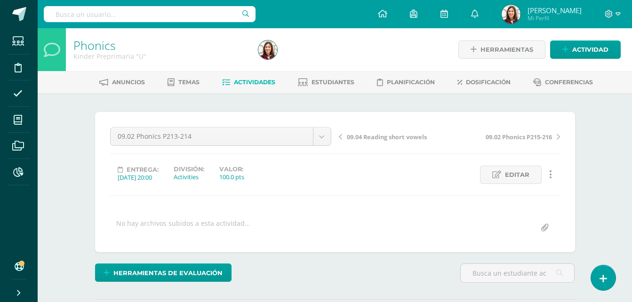
click at [260, 83] on span "Actividades" at bounding box center [254, 82] width 41 height 7
